Goal: Task Accomplishment & Management: Manage account settings

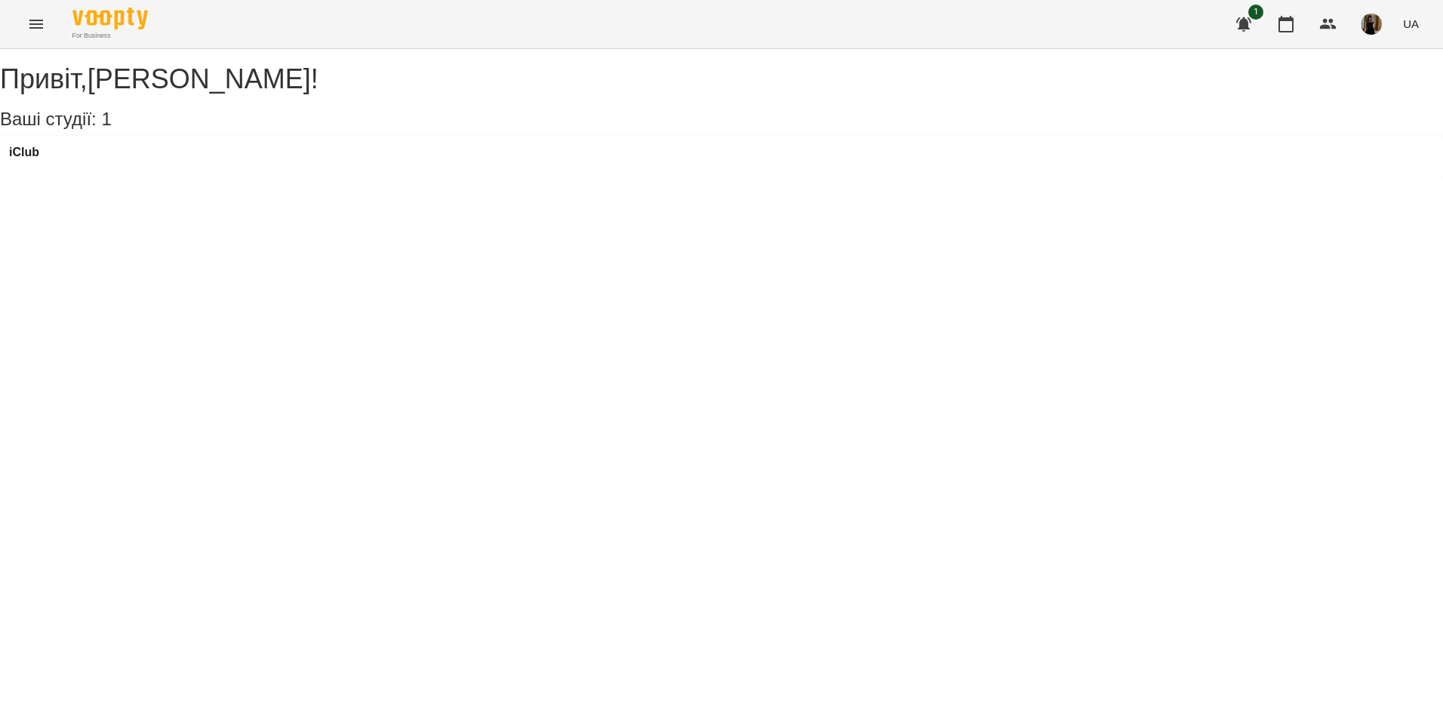
click at [44, 17] on icon "Menu" at bounding box center [36, 24] width 18 height 18
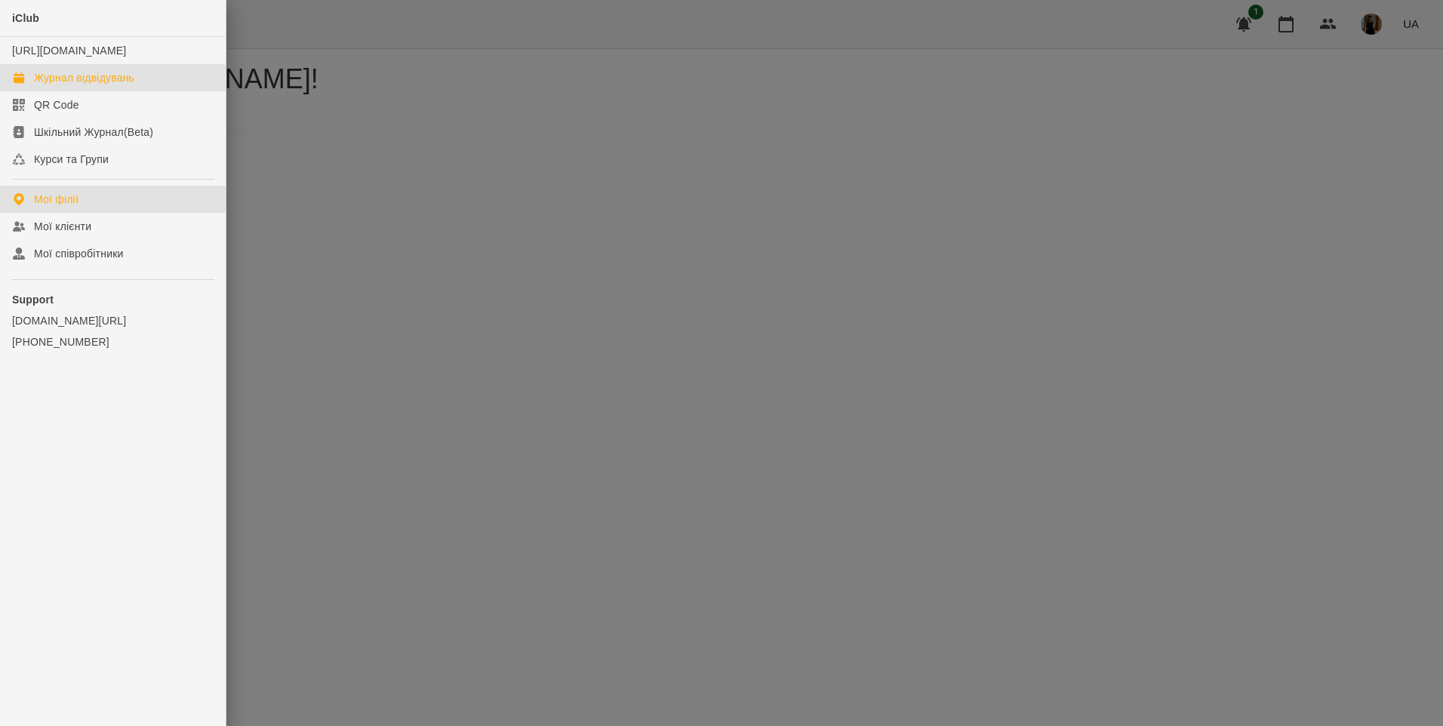
click at [85, 85] on div "Журнал відвідувань" at bounding box center [84, 77] width 100 height 15
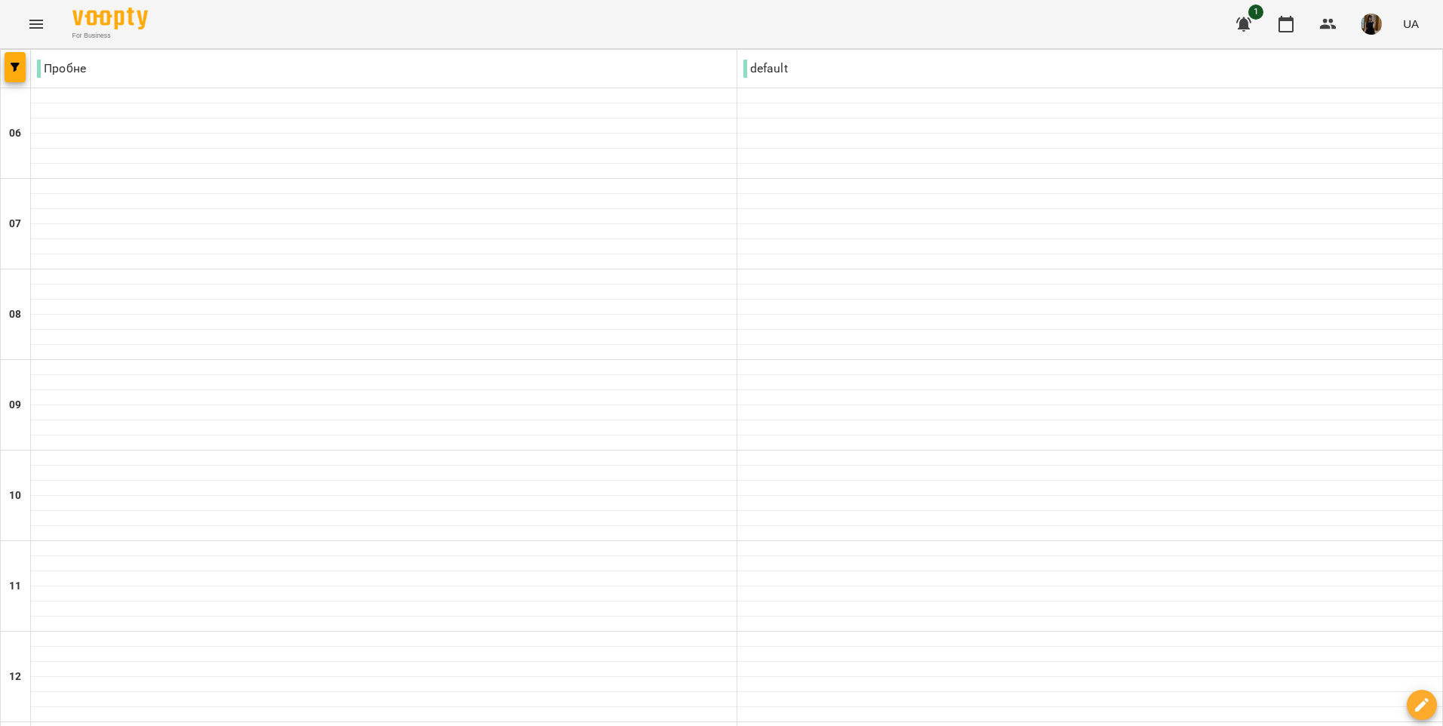
drag, startPoint x: 1365, startPoint y: 645, endPoint x: 1385, endPoint y: 644, distance: 19.6
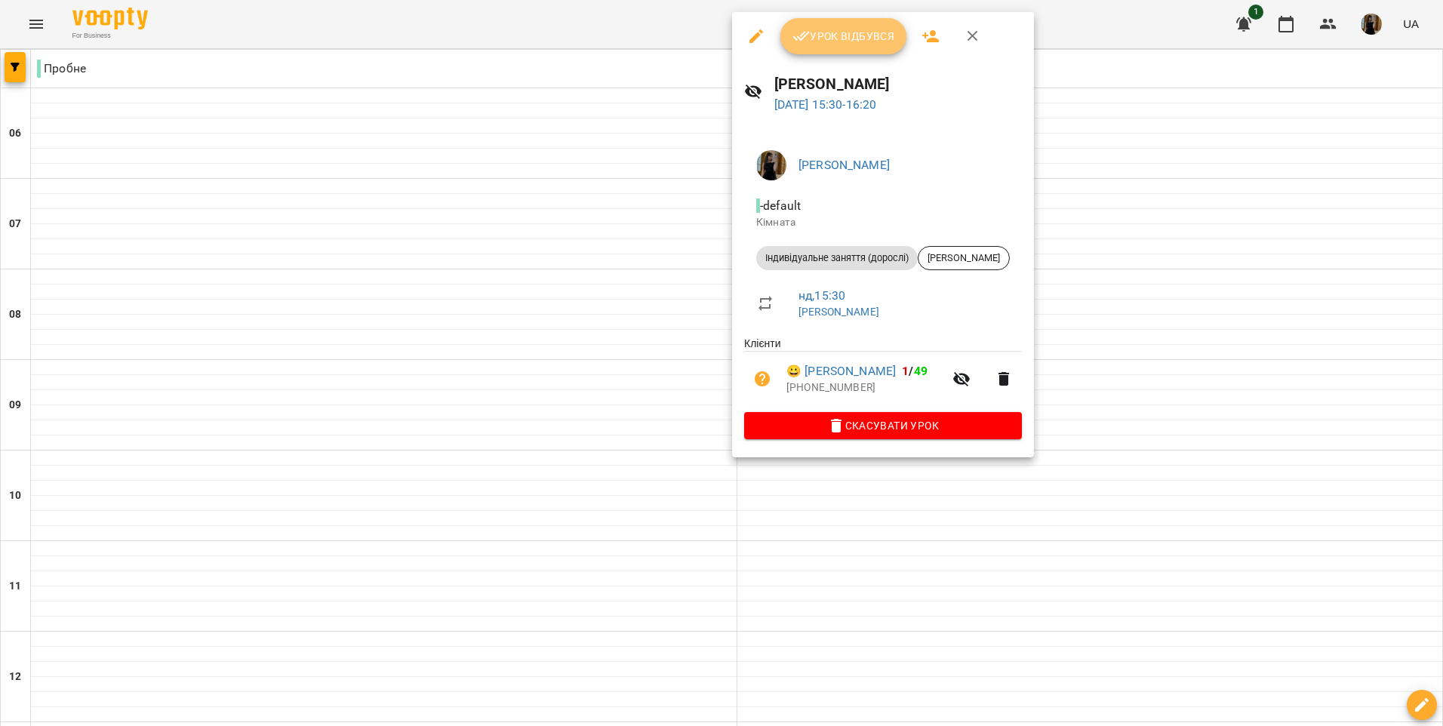
click at [862, 38] on span "Урок відбувся" at bounding box center [843, 36] width 103 height 18
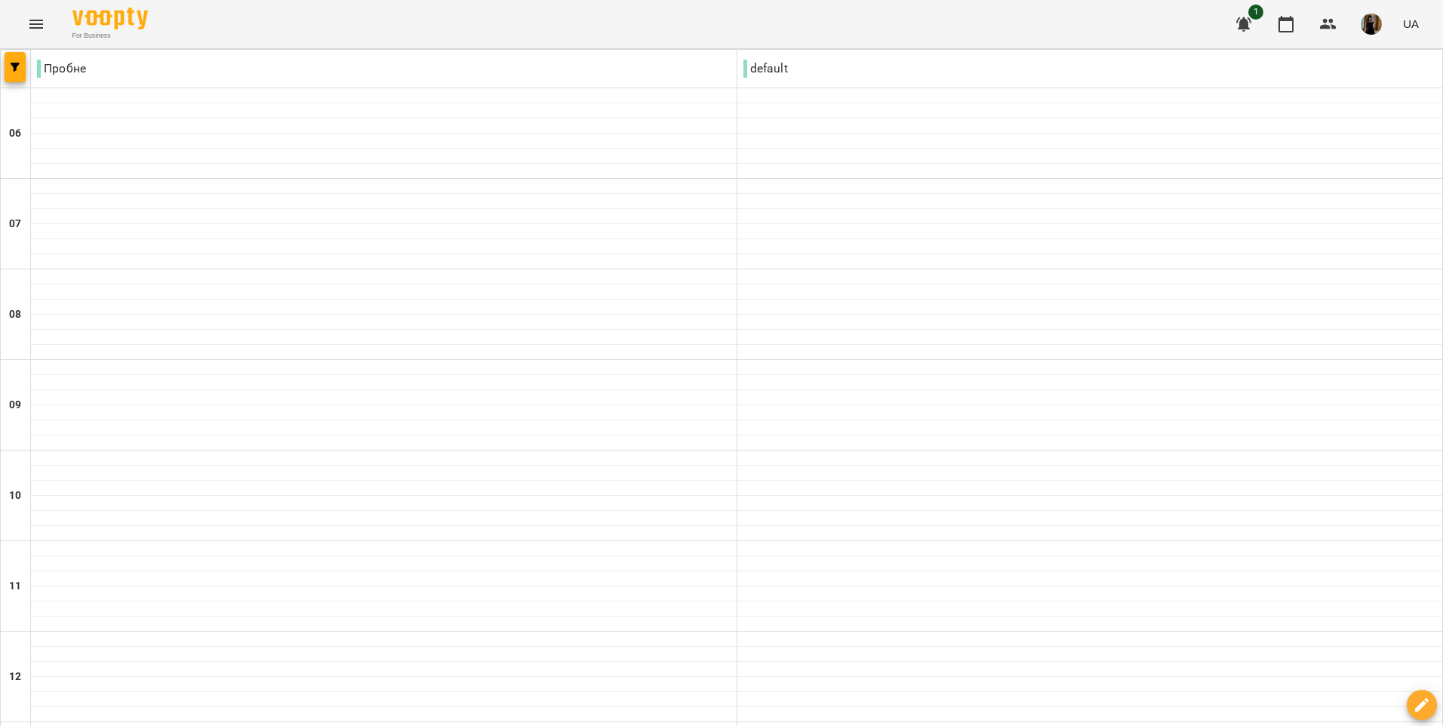
scroll to position [1002, 0]
